Goal: Task Accomplishment & Management: Complete application form

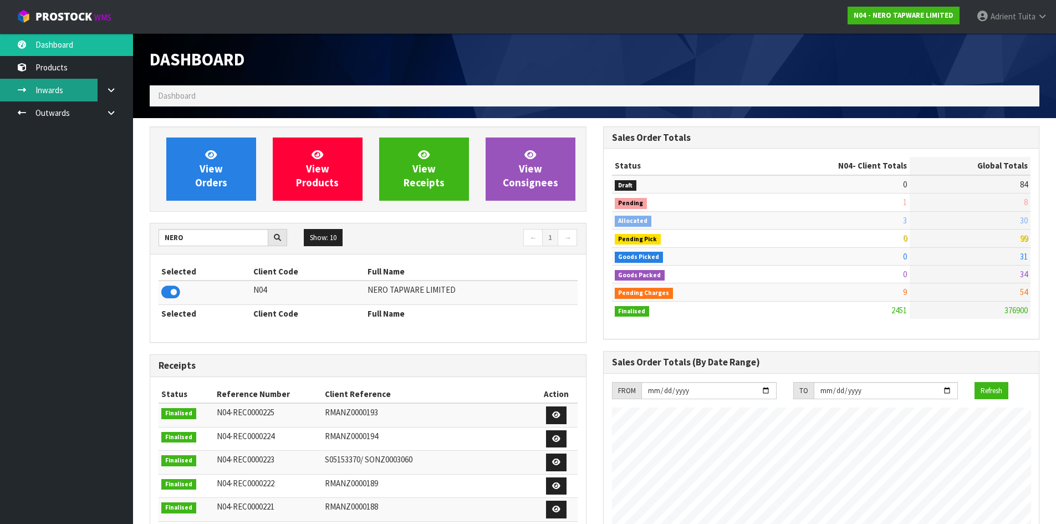
scroll to position [840, 453]
drag, startPoint x: 179, startPoint y: 248, endPoint x: 179, endPoint y: 242, distance: 6.1
click at [179, 248] on div "NERO Show: 10 5 10 25 50 ← 1 →" at bounding box center [368, 238] width 436 height 19
click at [174, 236] on input "NERO" at bounding box center [214, 237] width 110 height 17
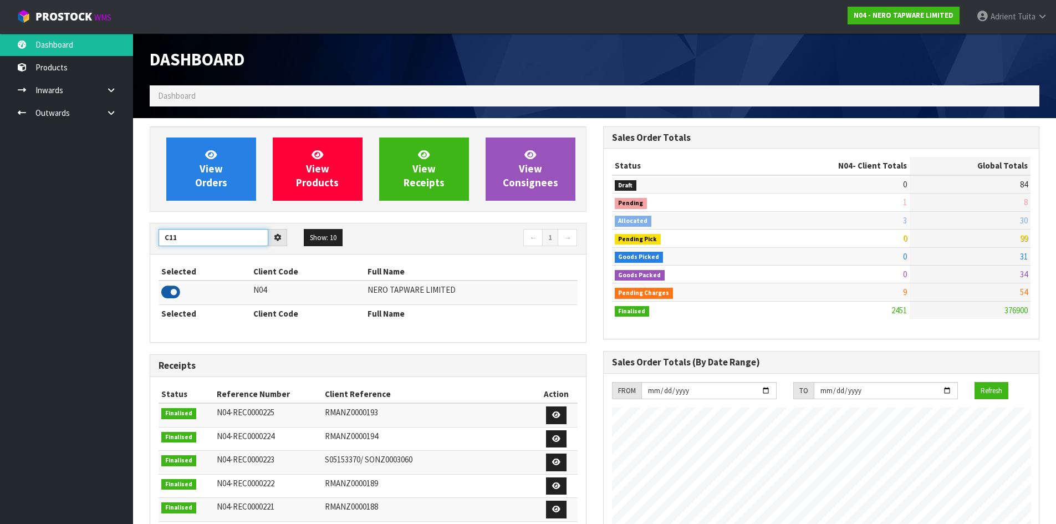
type input "C11"
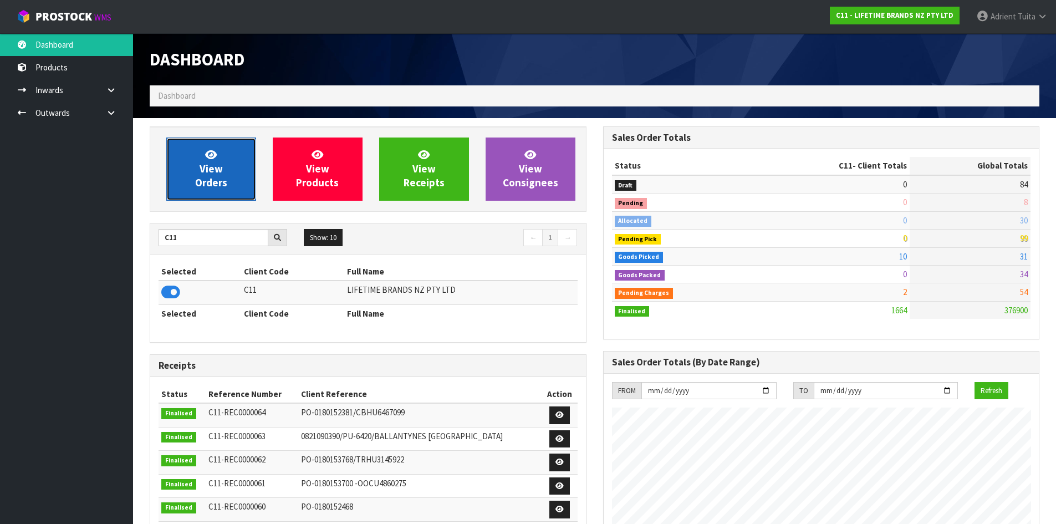
click at [194, 157] on link "View Orders" at bounding box center [211, 169] width 90 height 63
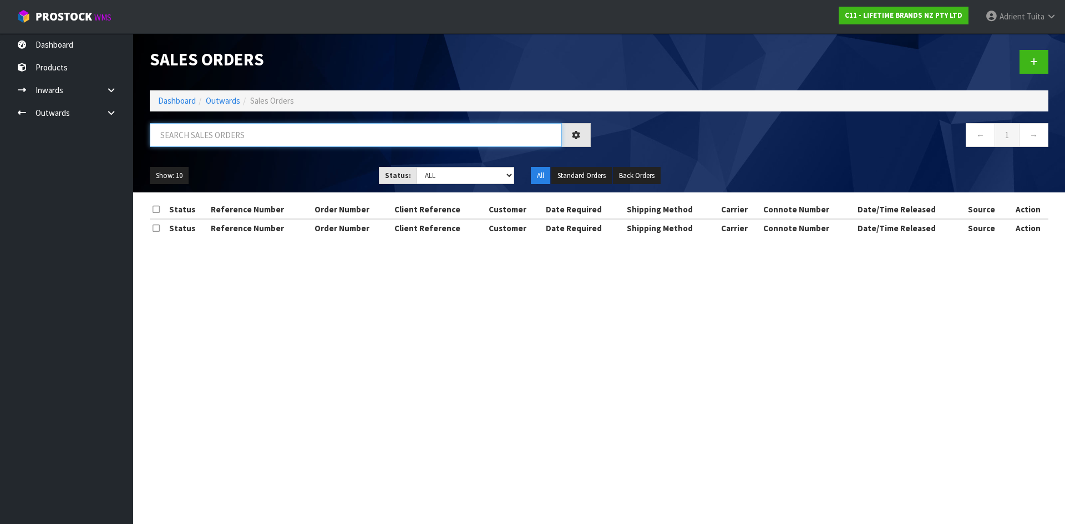
click at [193, 146] on input "text" at bounding box center [356, 135] width 412 height 24
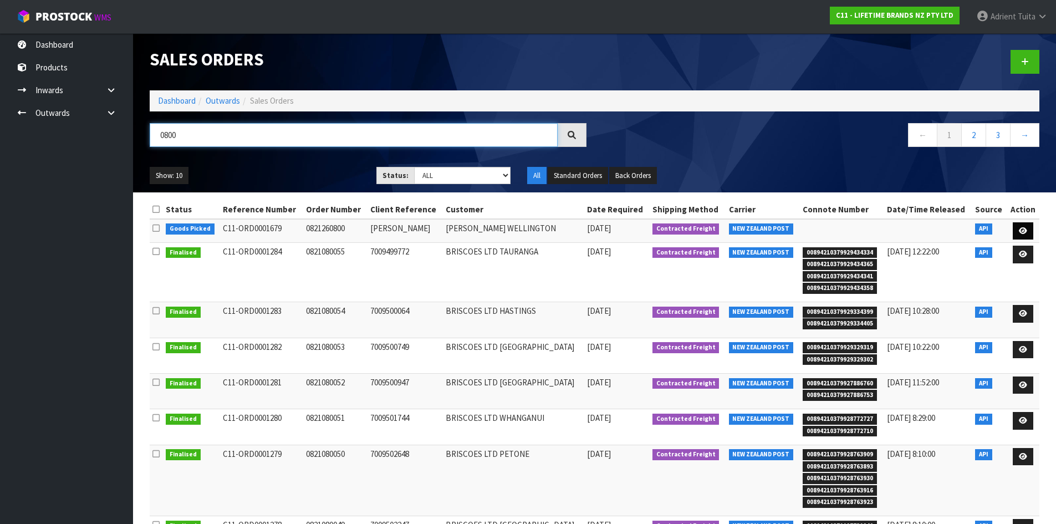
type input "0800"
click at [1031, 231] on link at bounding box center [1023, 231] width 21 height 18
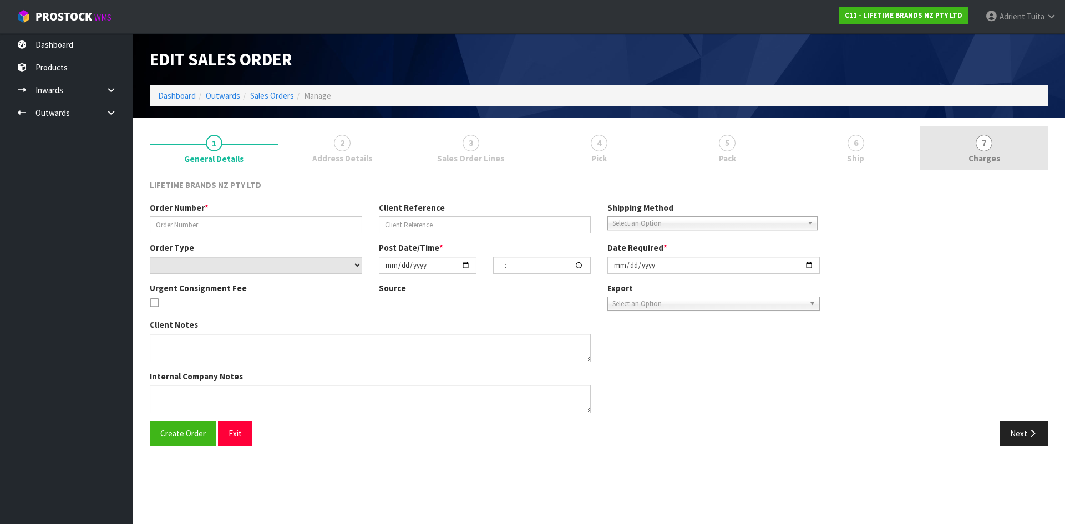
type input "0821260800"
type input "[PERSON_NAME]"
select select "number:0"
type input "[DATE]"
type input "08:48:19.000"
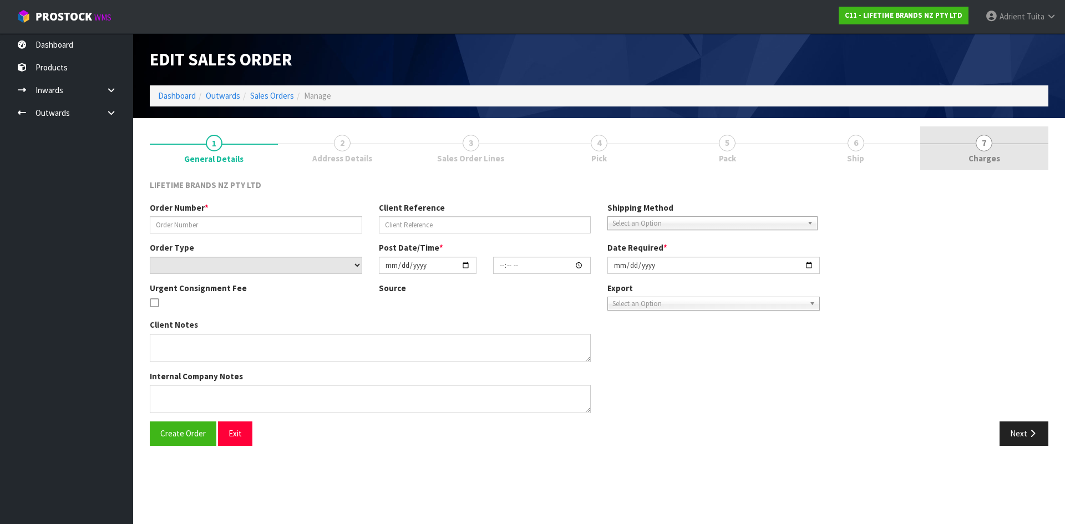
type input "[DATE]"
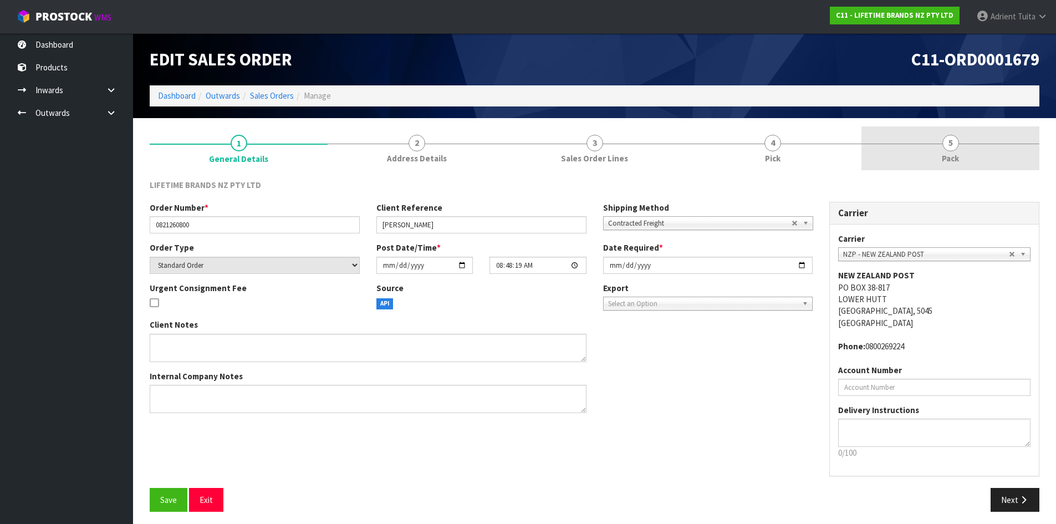
click at [995, 150] on link "5 Pack" at bounding box center [951, 148] width 178 height 44
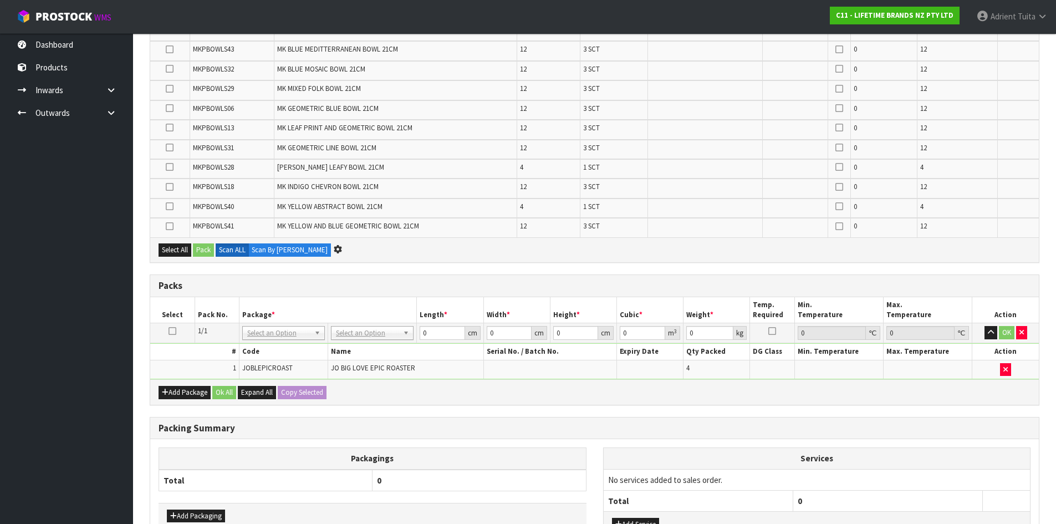
scroll to position [571, 0]
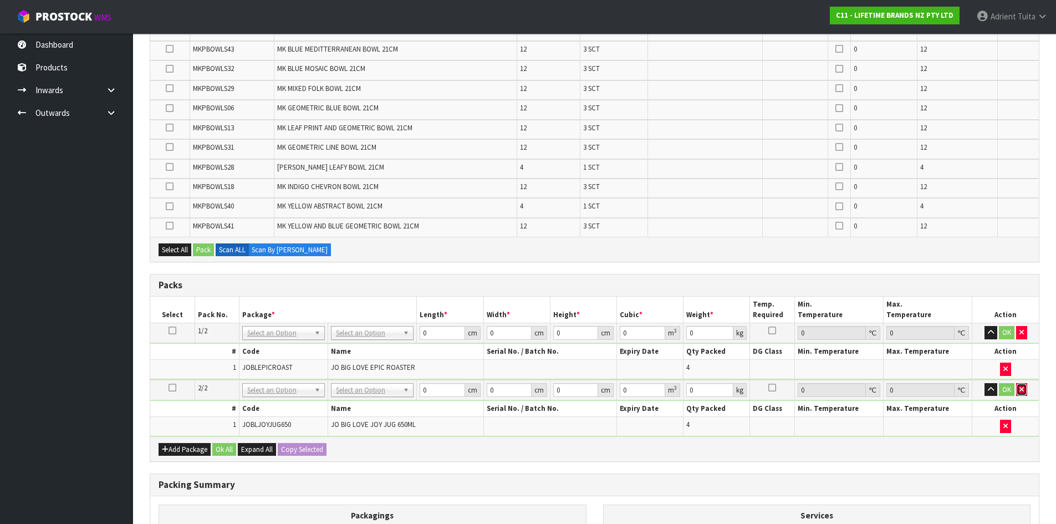
click at [1022, 391] on icon "button" at bounding box center [1022, 389] width 4 height 7
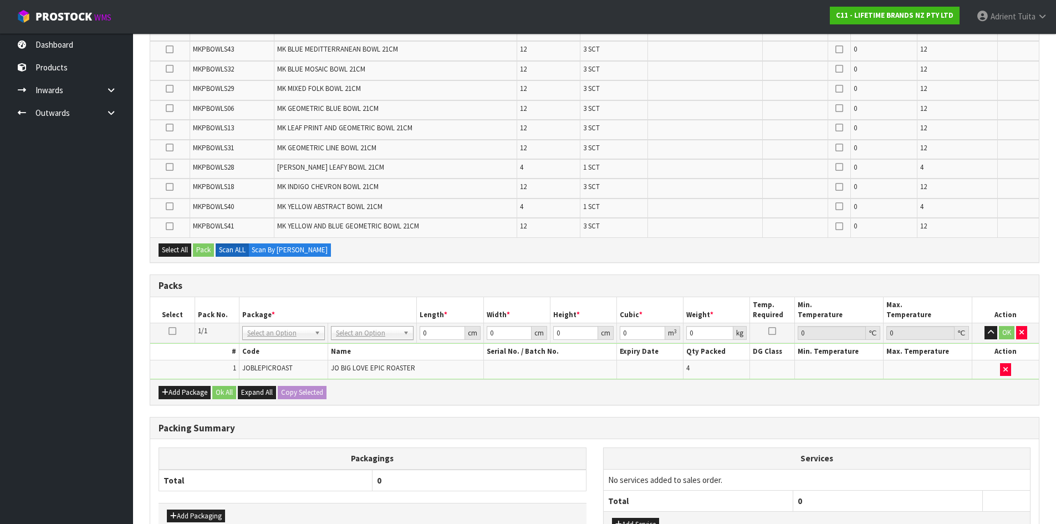
click at [1029, 332] on td "OK" at bounding box center [1006, 333] width 67 height 20
click at [1024, 337] on button "button" at bounding box center [1021, 332] width 11 height 13
